Goal: Find contact information: Find contact information

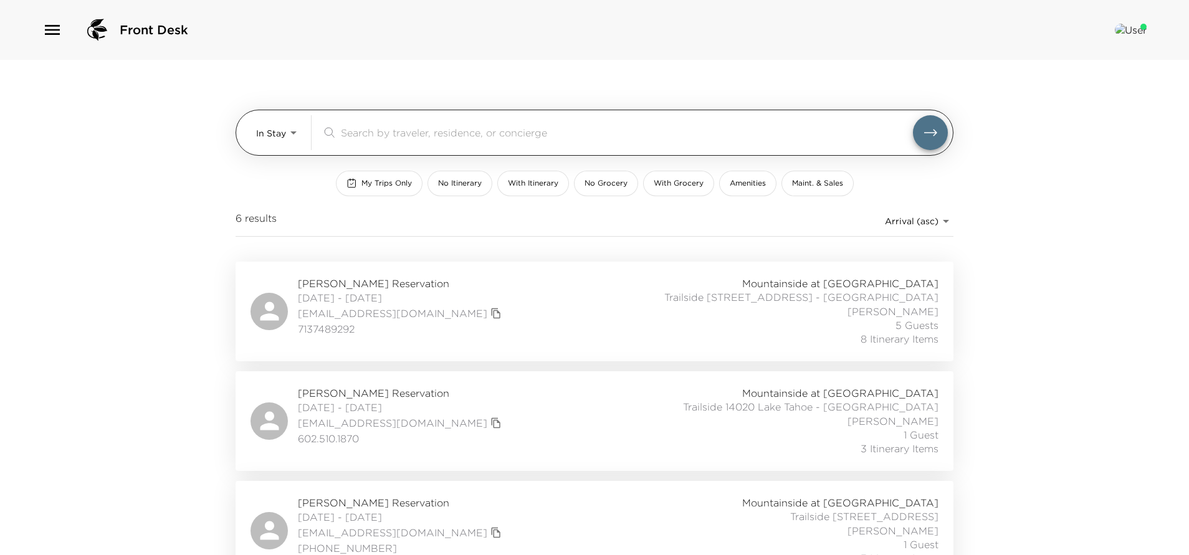
click at [269, 127] on body "Front Desk In Stay In-Stay ​ My Trips Only No Itinerary With Itinerary No Groce…" at bounding box center [594, 277] width 1189 height 555
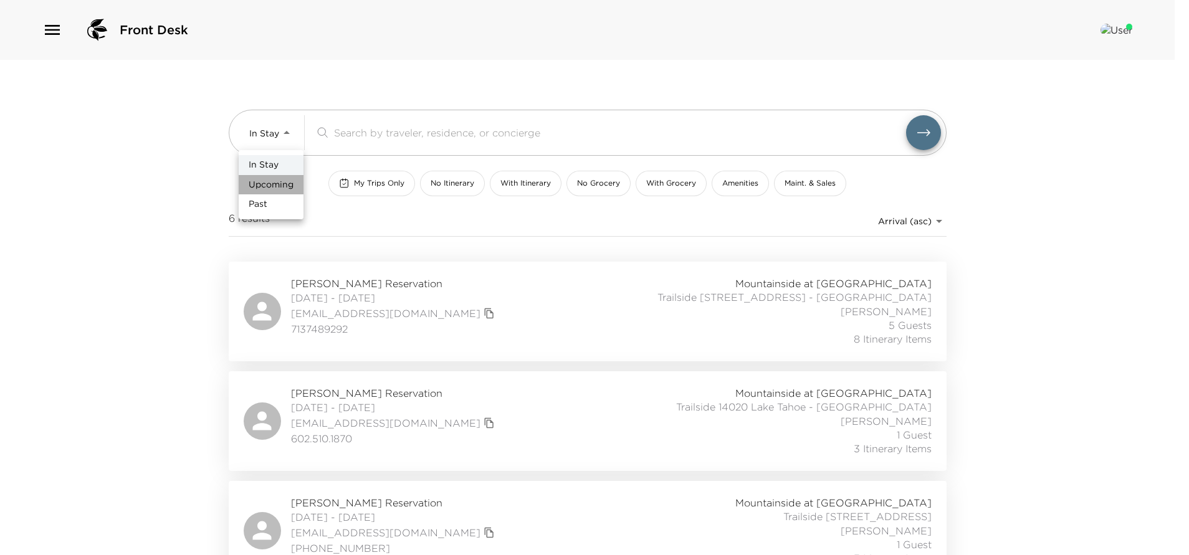
click at [279, 181] on span "Upcoming" at bounding box center [271, 185] width 45 height 12
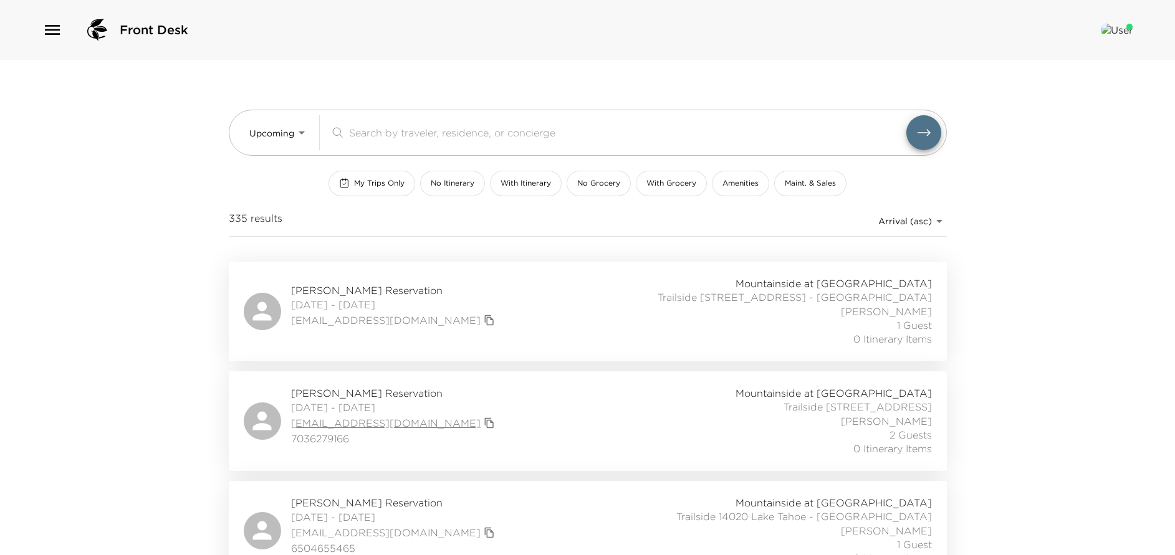
click at [358, 421] on link "[EMAIL_ADDRESS][DOMAIN_NAME]" at bounding box center [385, 423] width 189 height 14
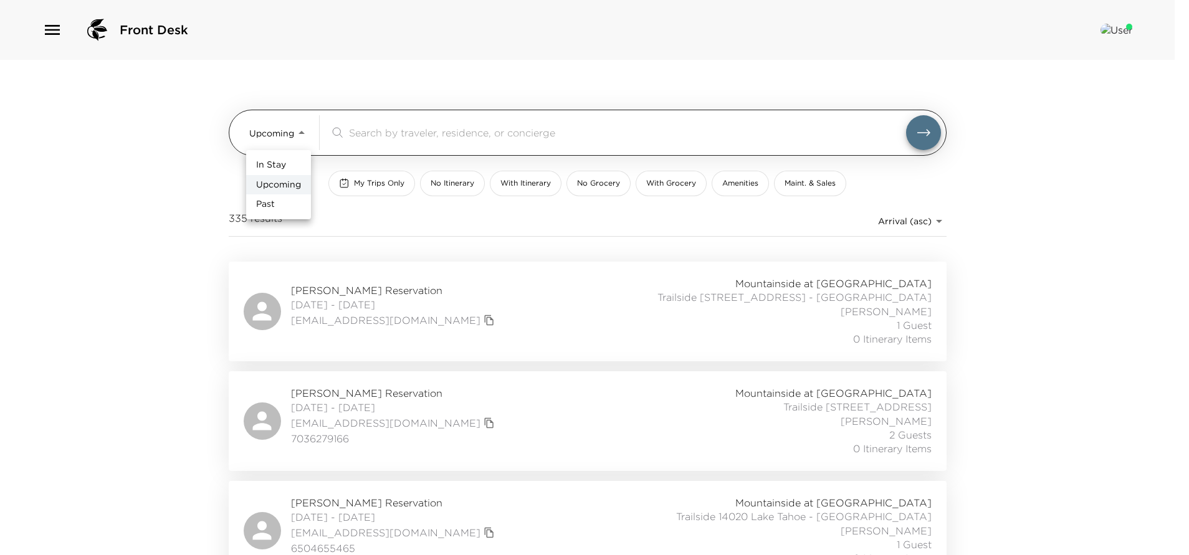
click at [288, 138] on body "Front Desk Upcoming Upcoming ​ My Trips Only No Itinerary With Itinerary No Gro…" at bounding box center [594, 277] width 1189 height 555
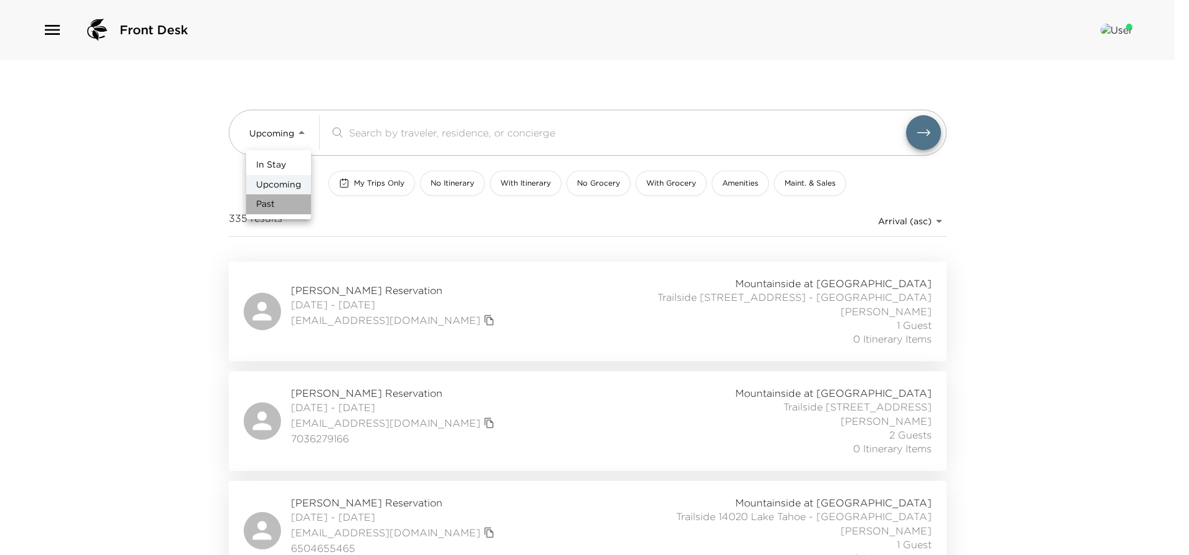
click at [279, 209] on li "Past" at bounding box center [278, 204] width 65 height 20
type input "Past"
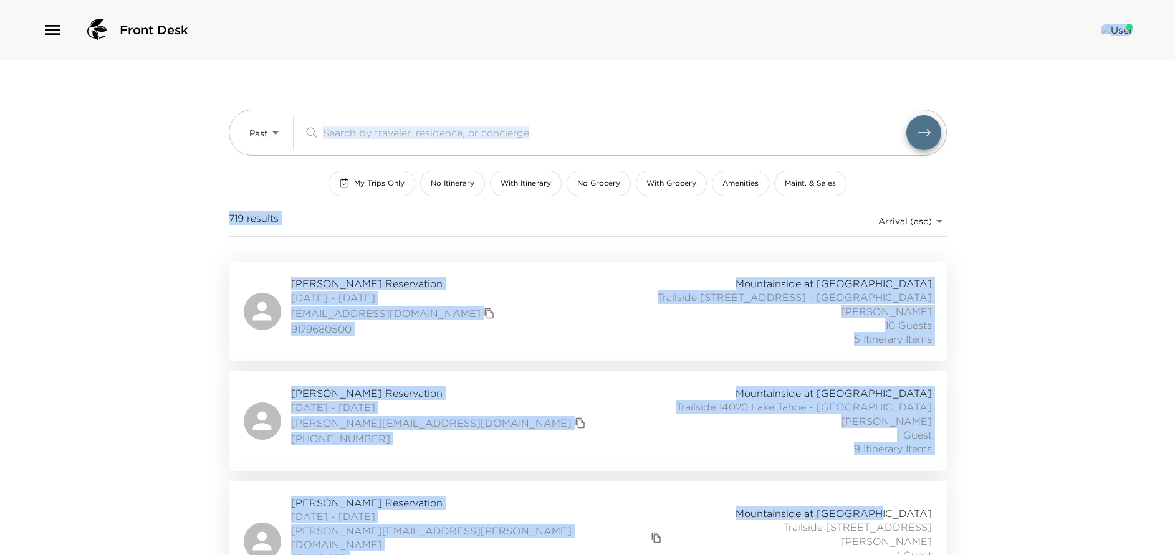
drag, startPoint x: 1171, startPoint y: 72, endPoint x: 1175, endPoint y: 477, distance: 404.5
click at [1174, 477] on html "Front Desk Past Past ​ My Trips Only No Itinerary With Itinerary No Grocery Wit…" at bounding box center [587, 277] width 1175 height 555
click at [1129, 429] on div "Front Desk Past Past ​ My Trips Only No Itinerary With Itinerary No Grocery Wit…" at bounding box center [587, 277] width 1175 height 555
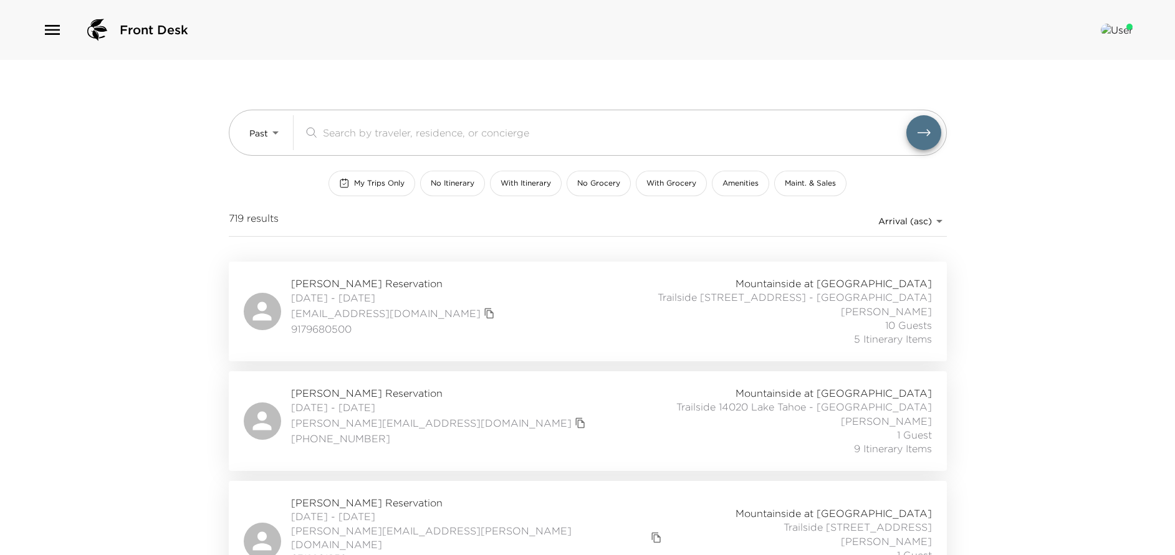
click at [1167, 10] on div "Front Desk" at bounding box center [587, 30] width 1175 height 60
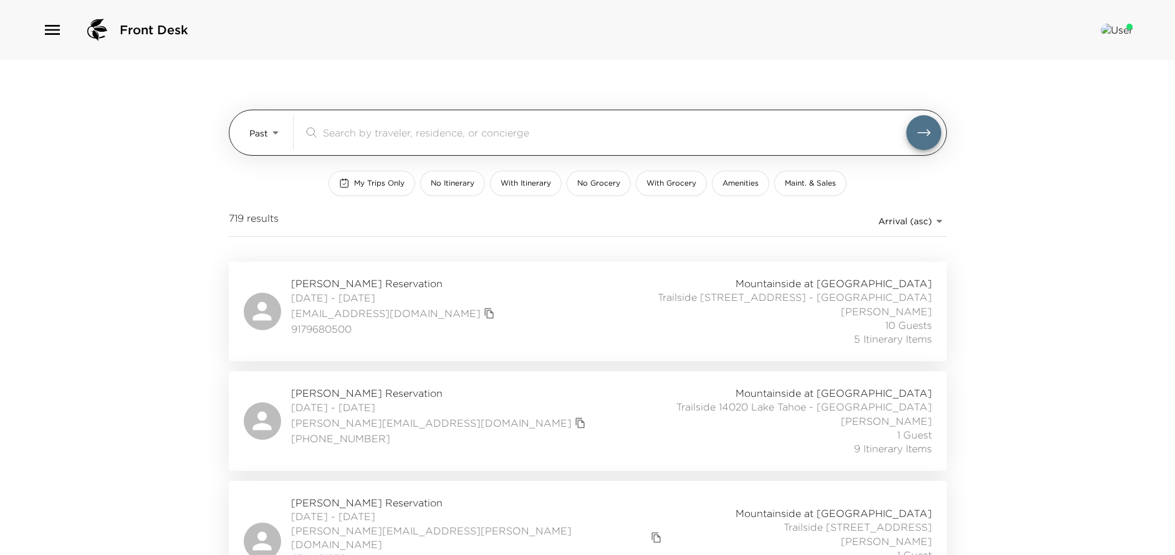
click at [338, 138] on input "search" at bounding box center [614, 132] width 583 height 14
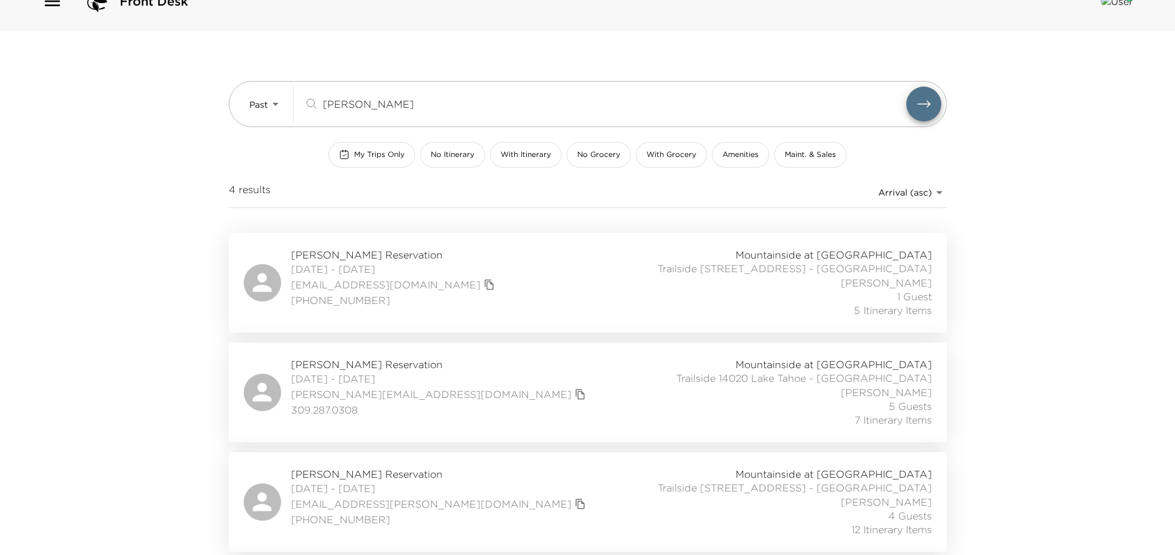
scroll to position [135, 0]
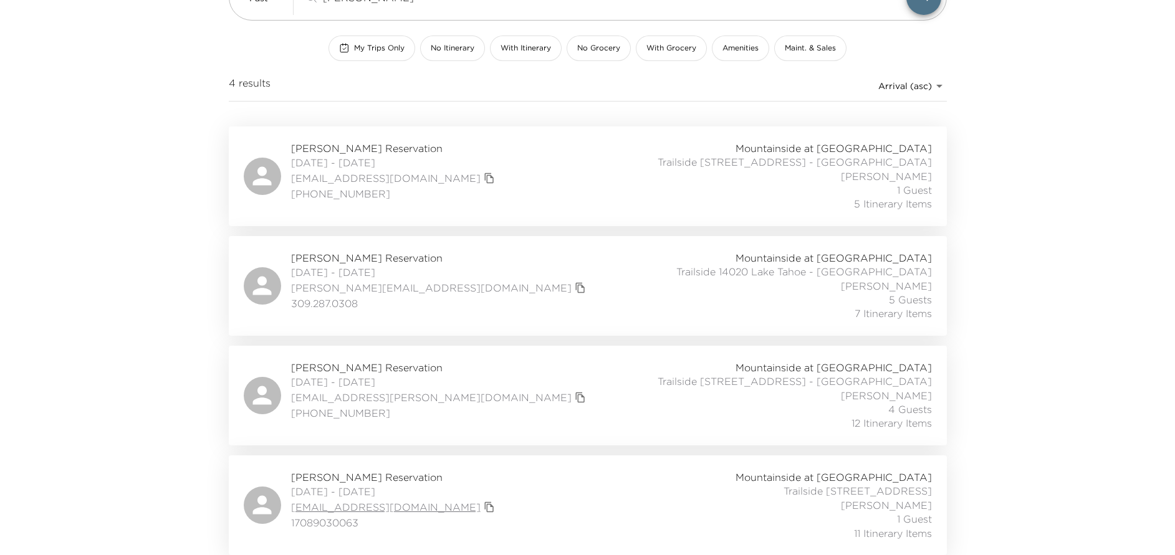
type input "[PERSON_NAME]"
click at [312, 505] on link "[EMAIL_ADDRESS][DOMAIN_NAME]" at bounding box center [385, 507] width 189 height 14
